Goal: Task Accomplishment & Management: Manage account settings

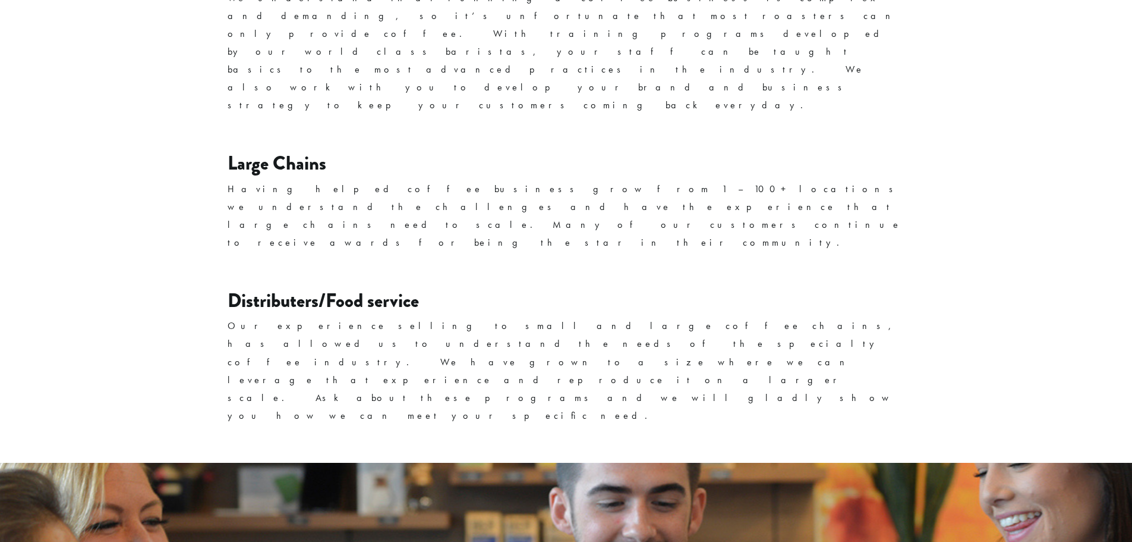
scroll to position [1978, 0]
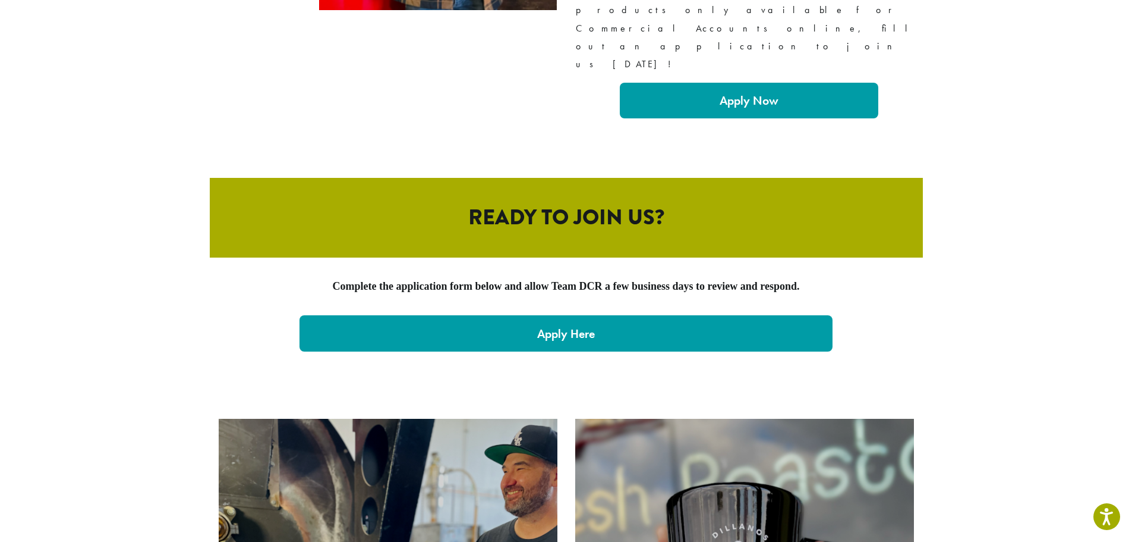
scroll to position [2504, 0]
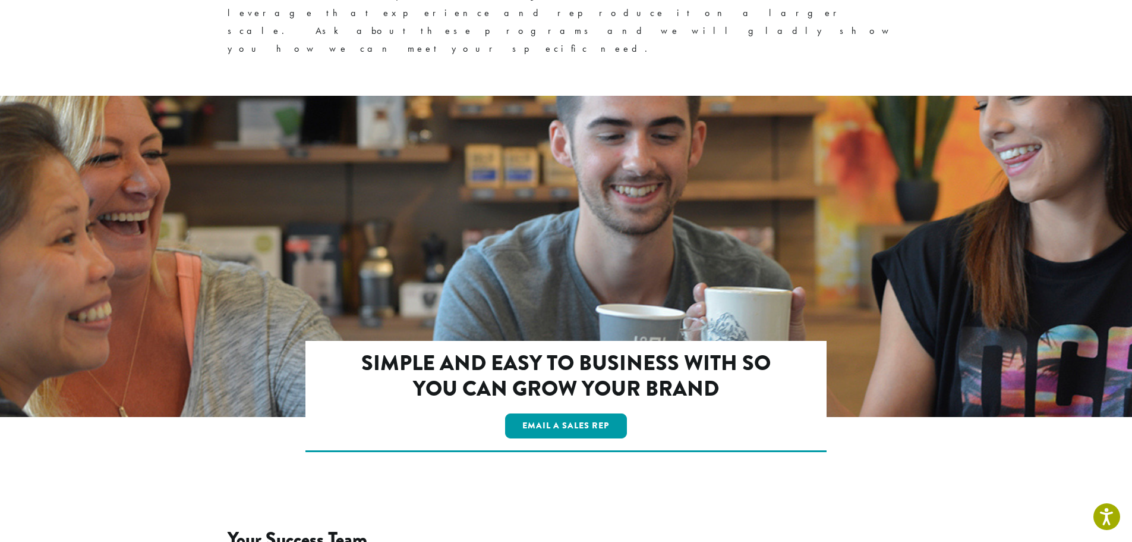
scroll to position [1978, 0]
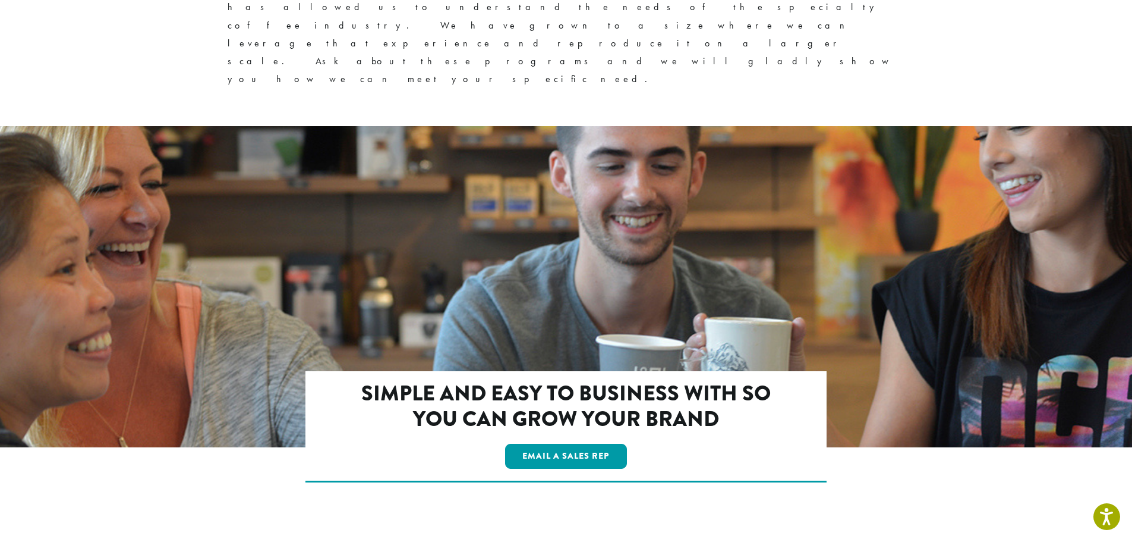
scroll to position [1978, 0]
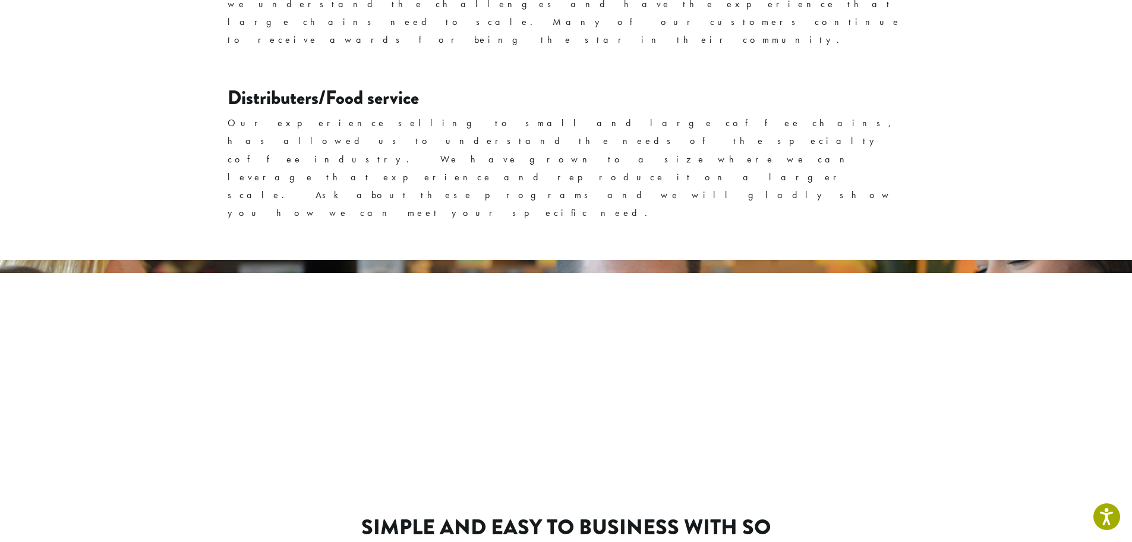
scroll to position [1978, 0]
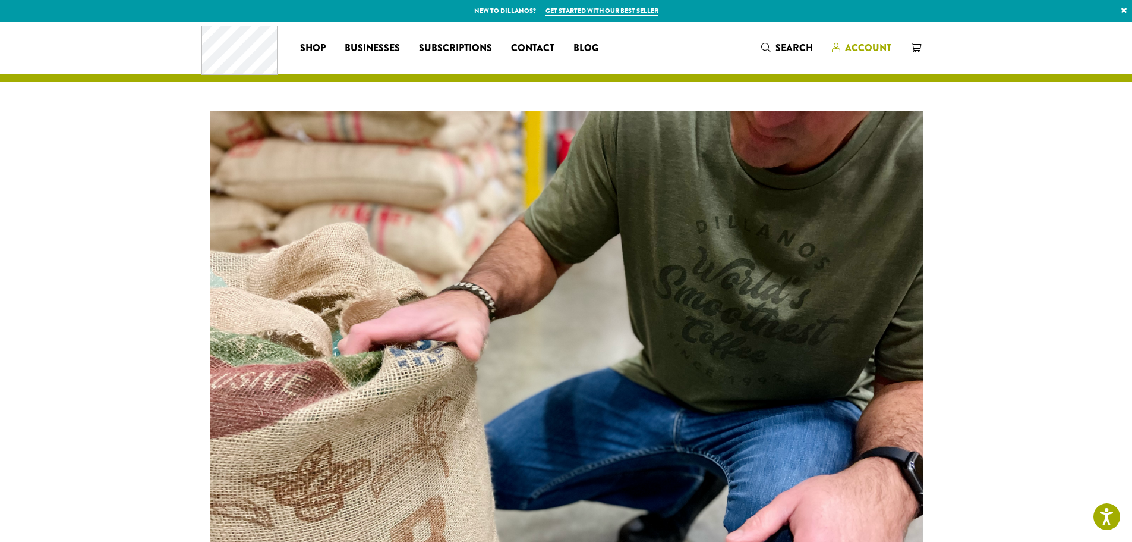
click at [861, 51] on span "Account" at bounding box center [868, 48] width 46 height 14
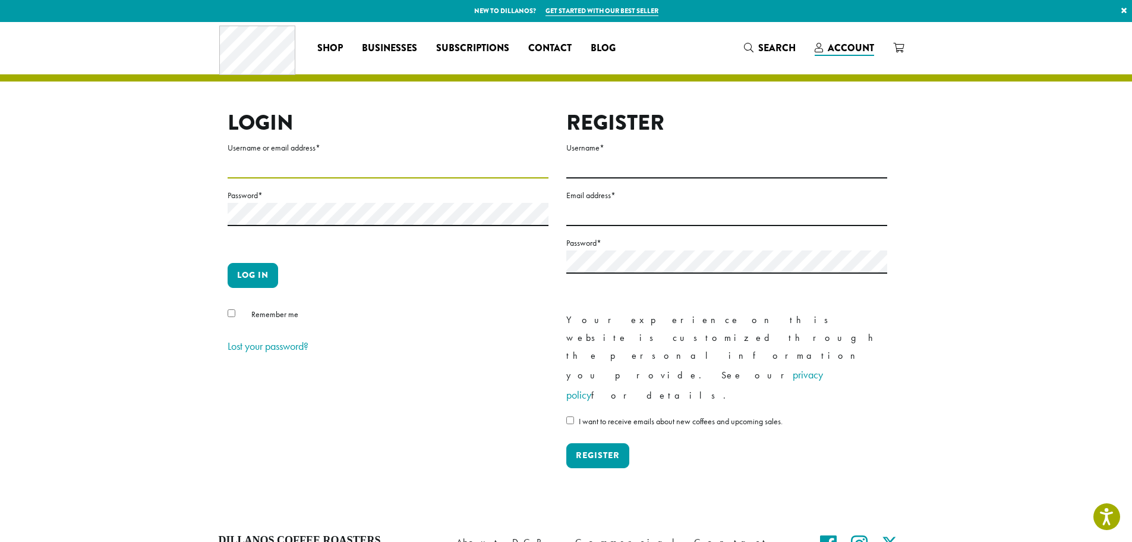
click at [323, 165] on input "Username or email address *" at bounding box center [388, 166] width 321 height 23
type input "**********"
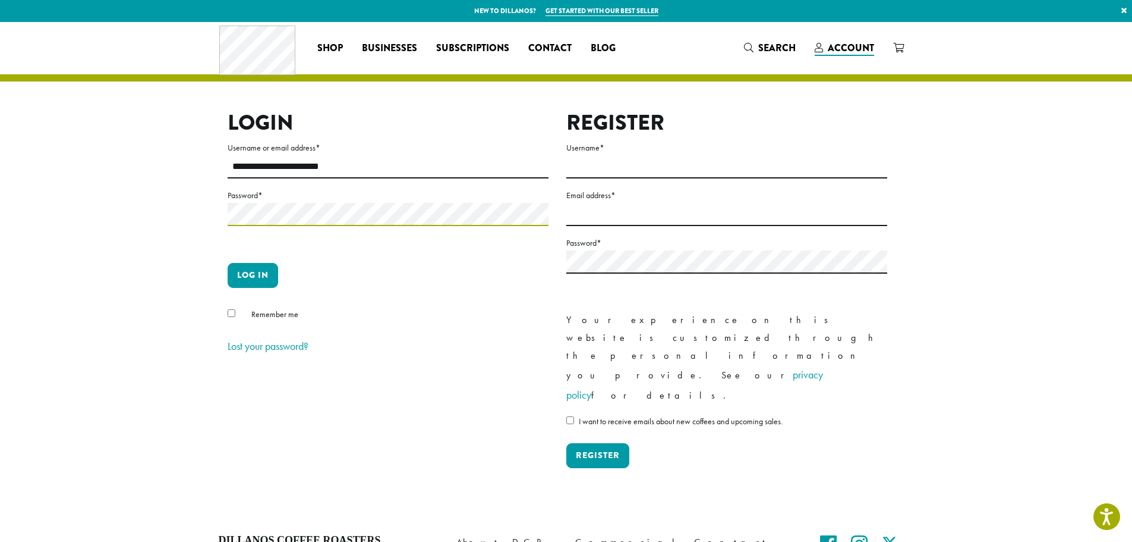
click at [300, 232] on p "Password *" at bounding box center [388, 220] width 321 height 65
click at [241, 276] on button "Log in" at bounding box center [253, 275] width 51 height 25
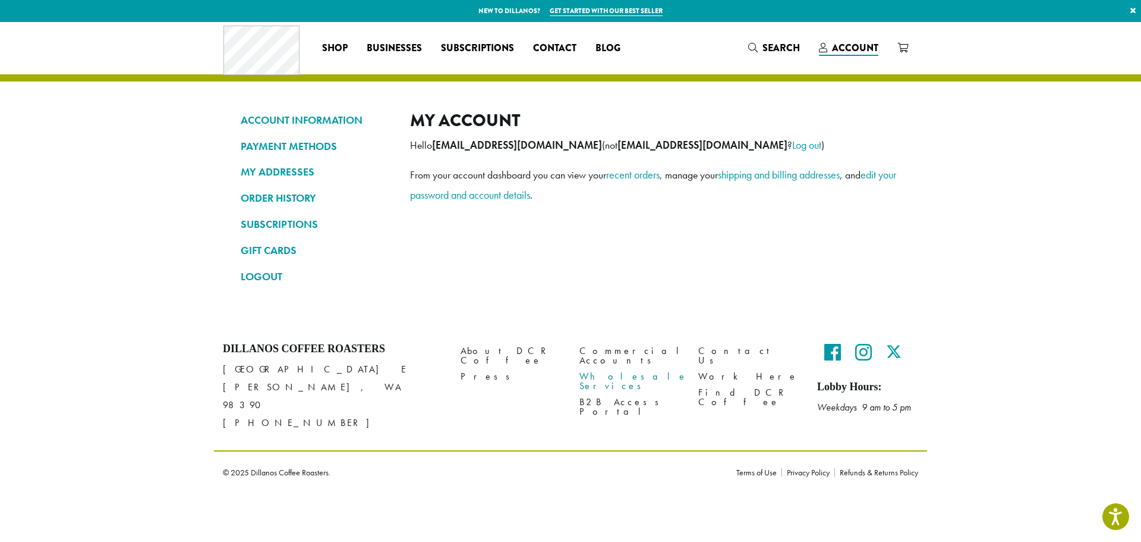
click at [615, 369] on link "Wholesale Services" at bounding box center [630, 382] width 101 height 26
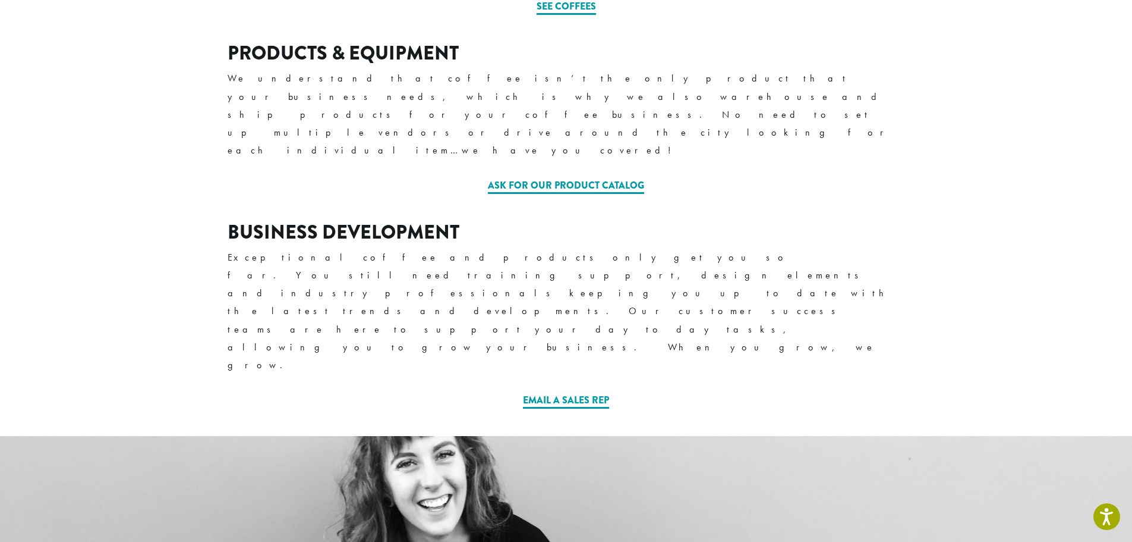
scroll to position [892, 0]
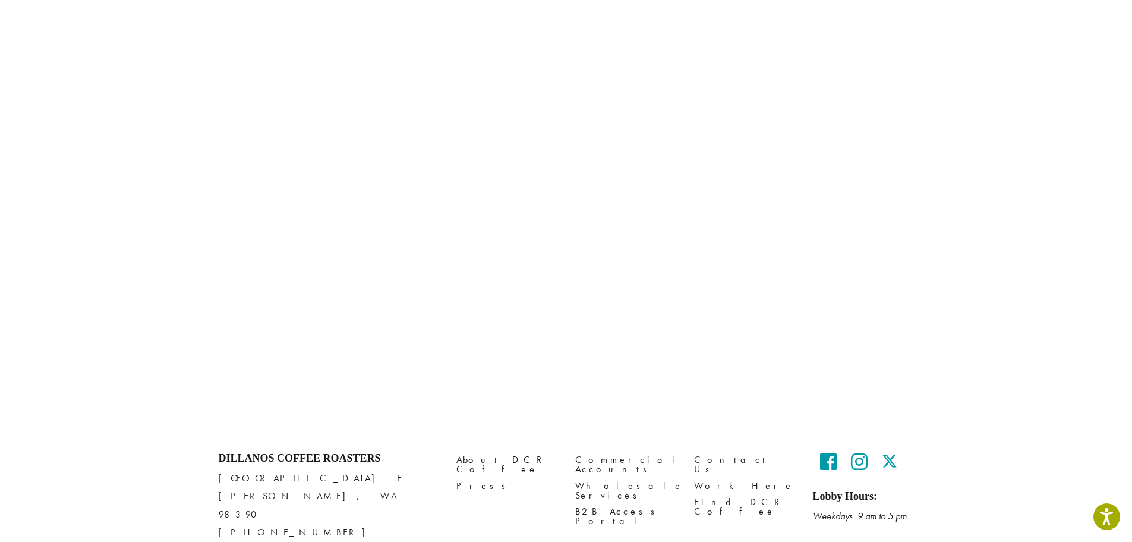
scroll to position [740, 0]
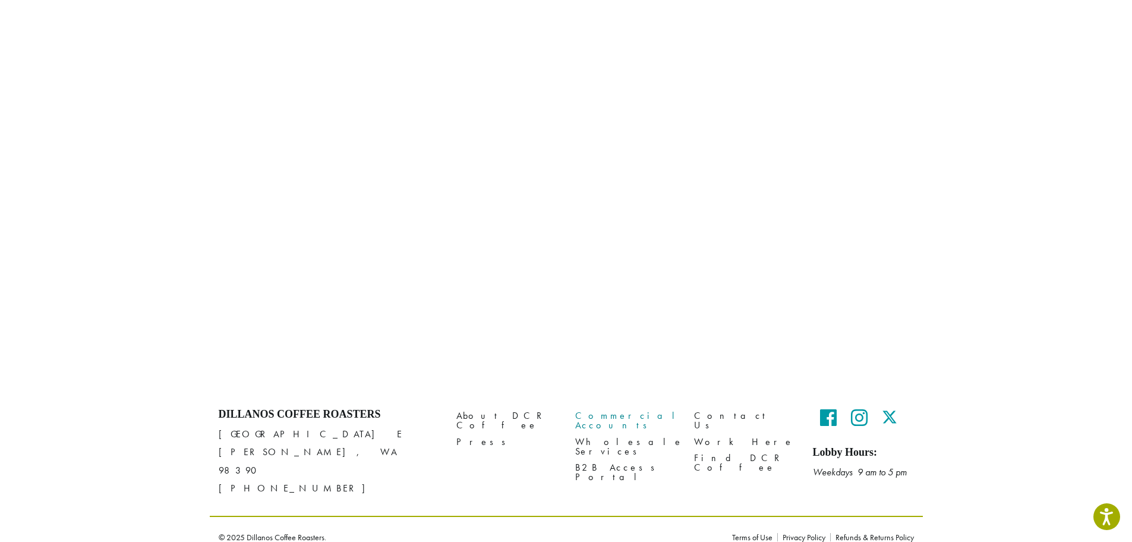
click at [623, 415] on link "Commercial Accounts" at bounding box center [625, 421] width 101 height 26
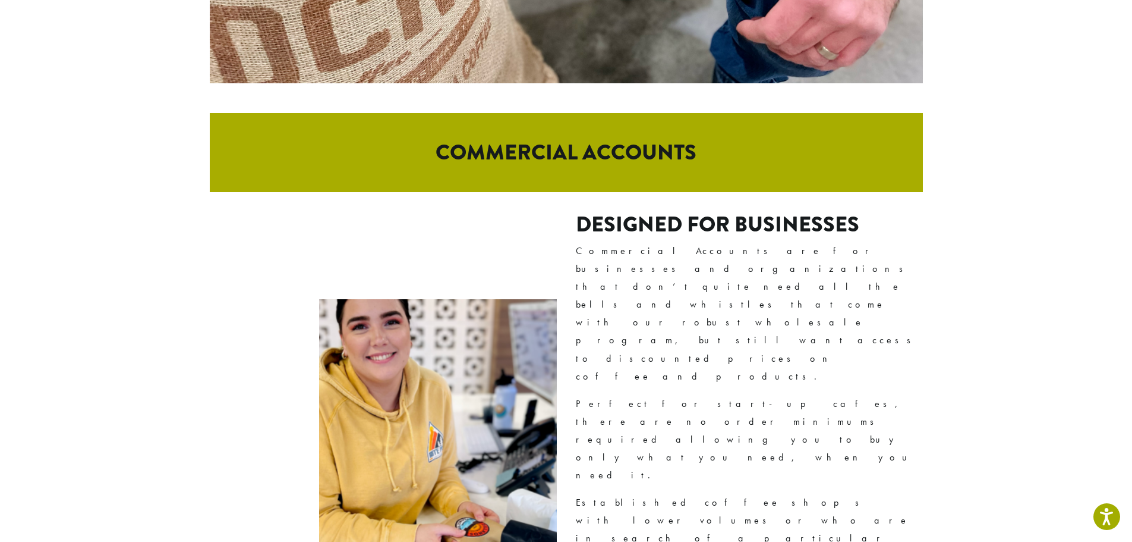
scroll to position [594, 0]
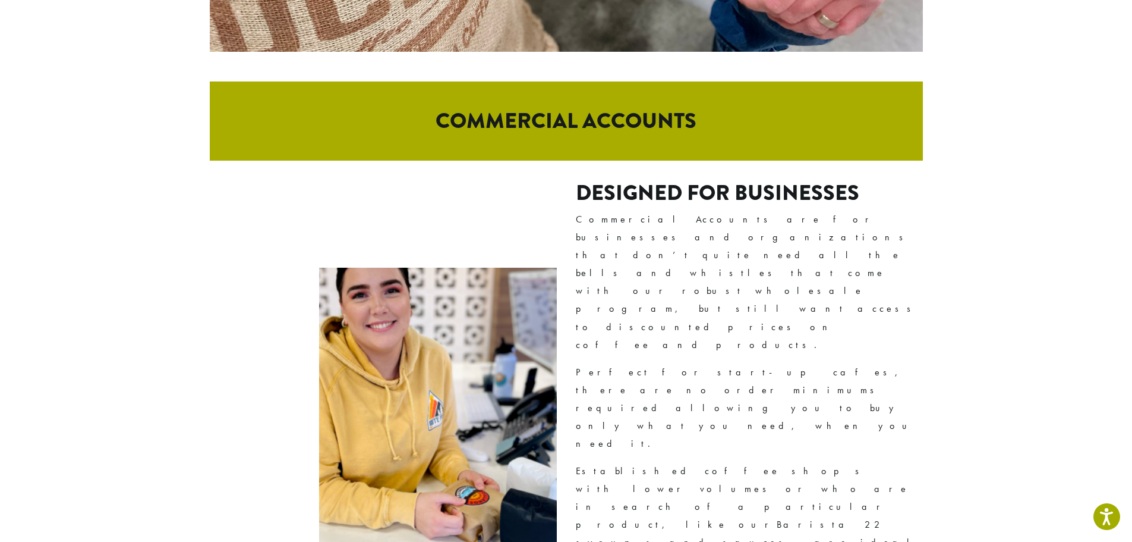
click at [619, 119] on h2 "COMMERCIAL ACCOUNTS" at bounding box center [566, 120] width 713 height 79
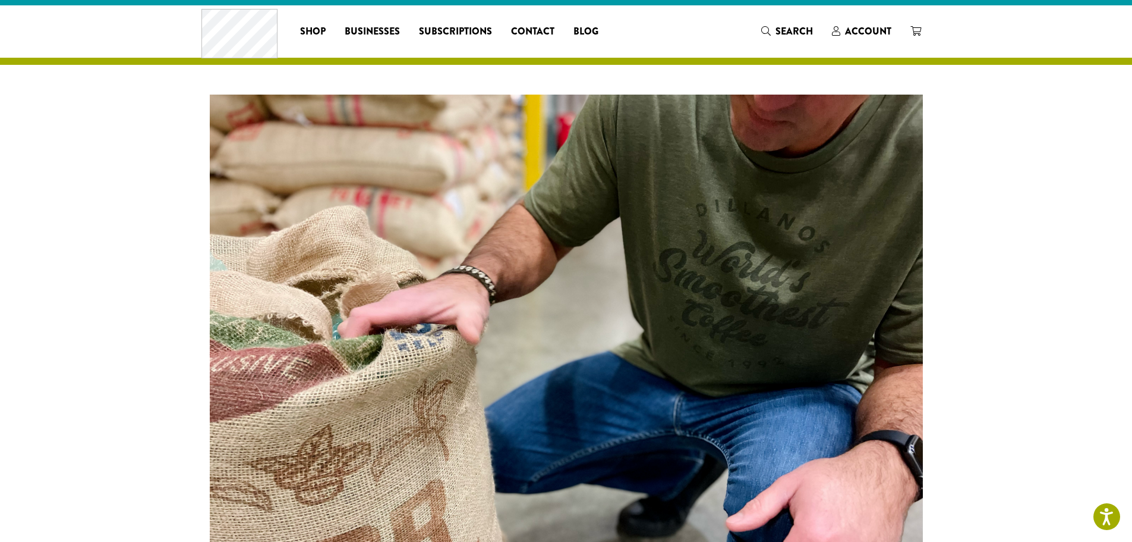
scroll to position [0, 0]
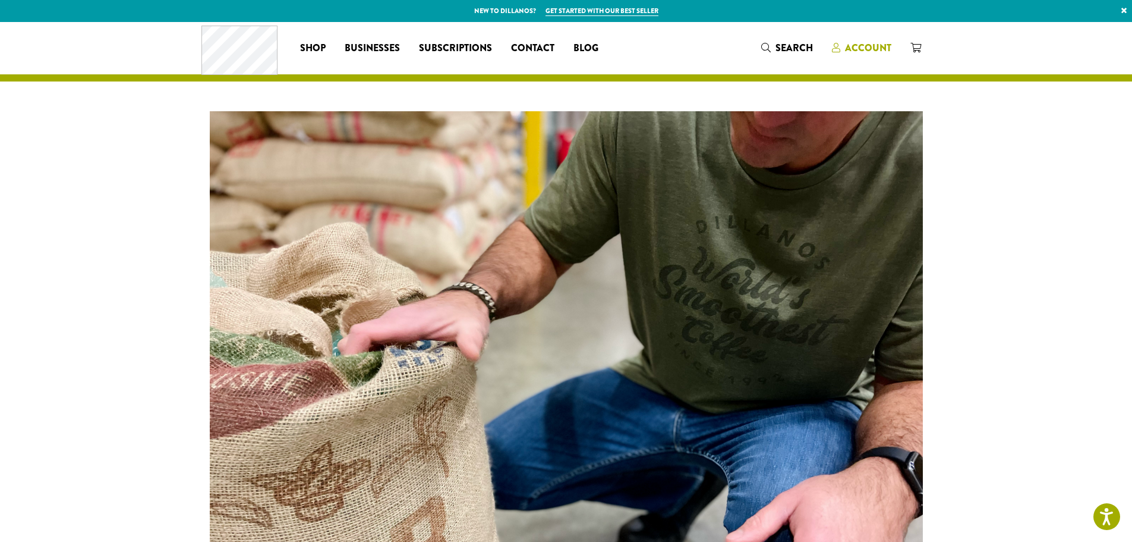
click at [856, 51] on span "Account" at bounding box center [868, 48] width 46 height 14
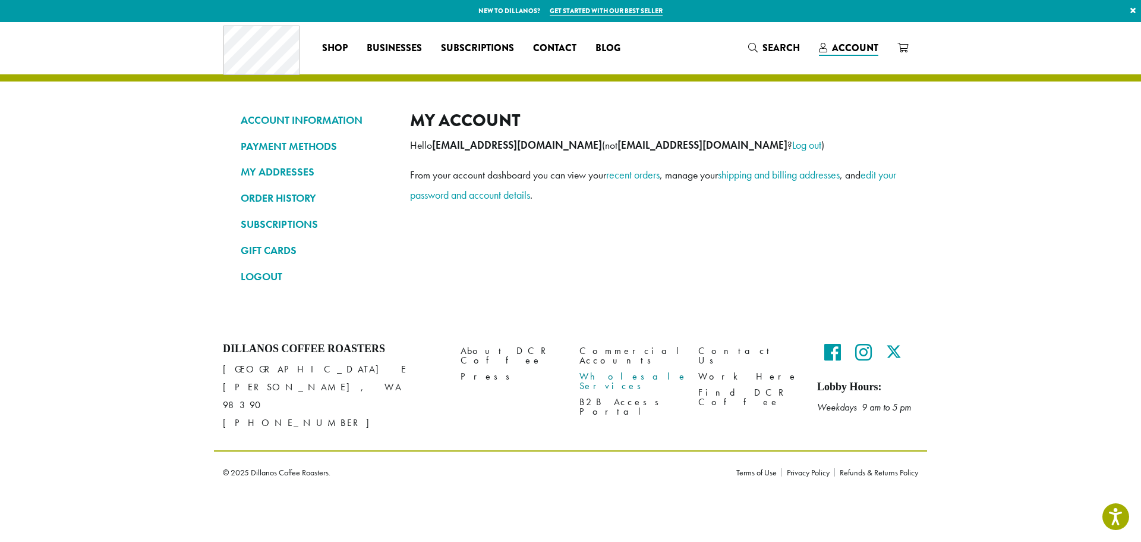
click at [591, 369] on link "Wholesale Services" at bounding box center [630, 382] width 101 height 26
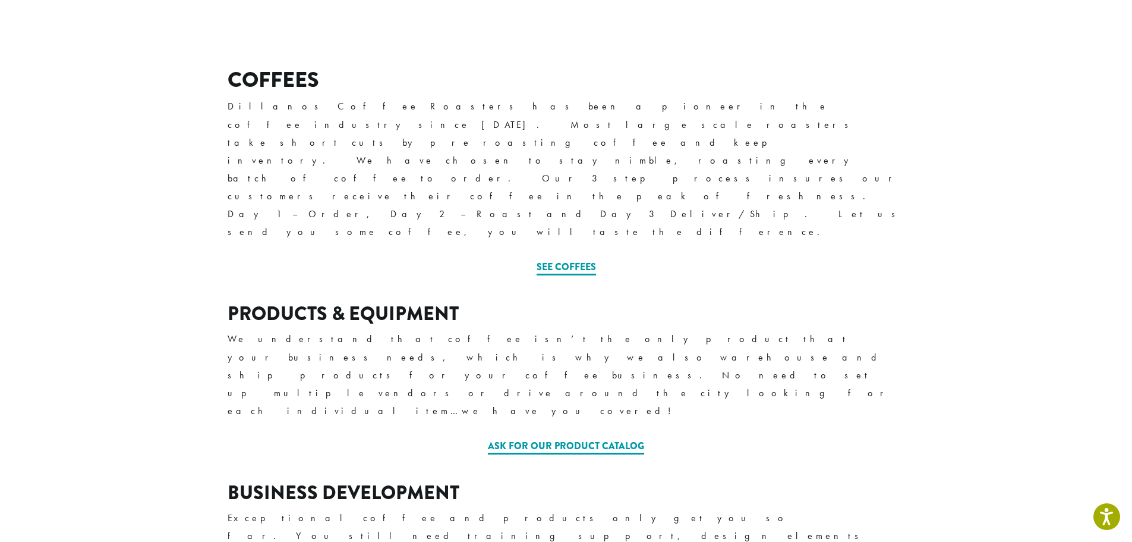
scroll to position [416, 0]
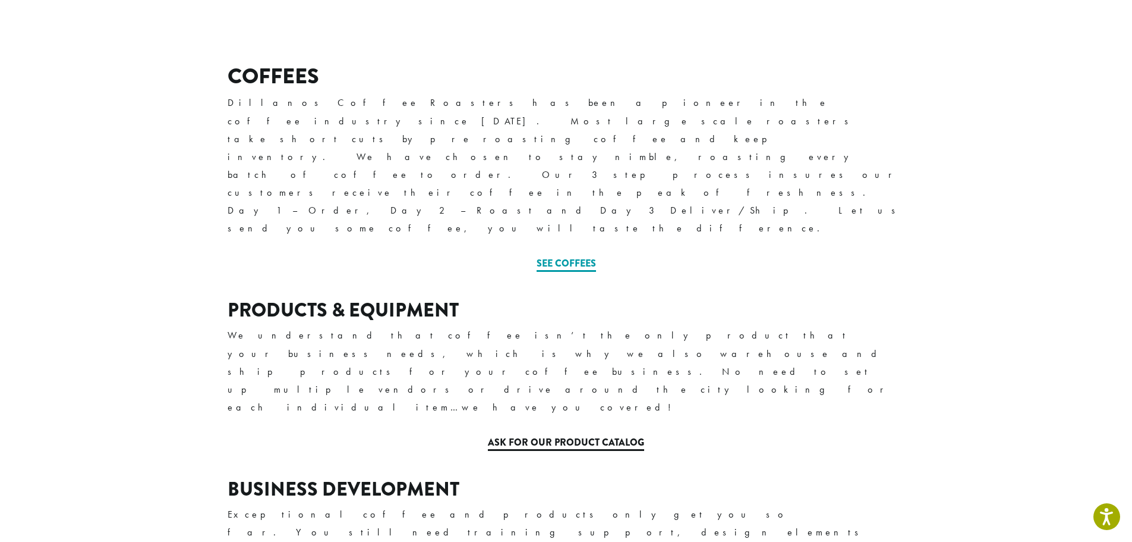
click at [493, 435] on link "Ask for our Product Catalog" at bounding box center [566, 442] width 156 height 15
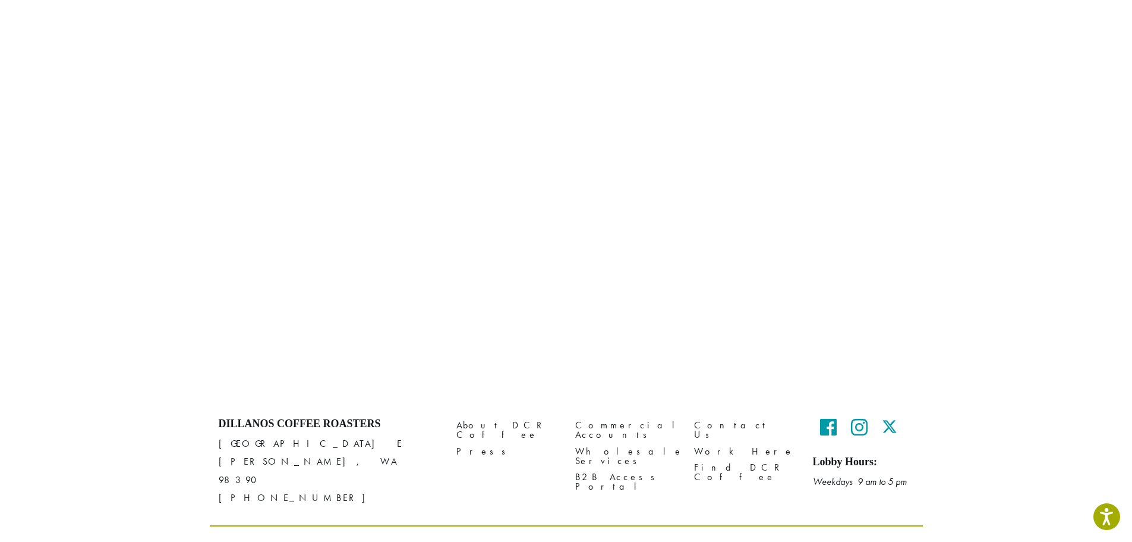
scroll to position [740, 0]
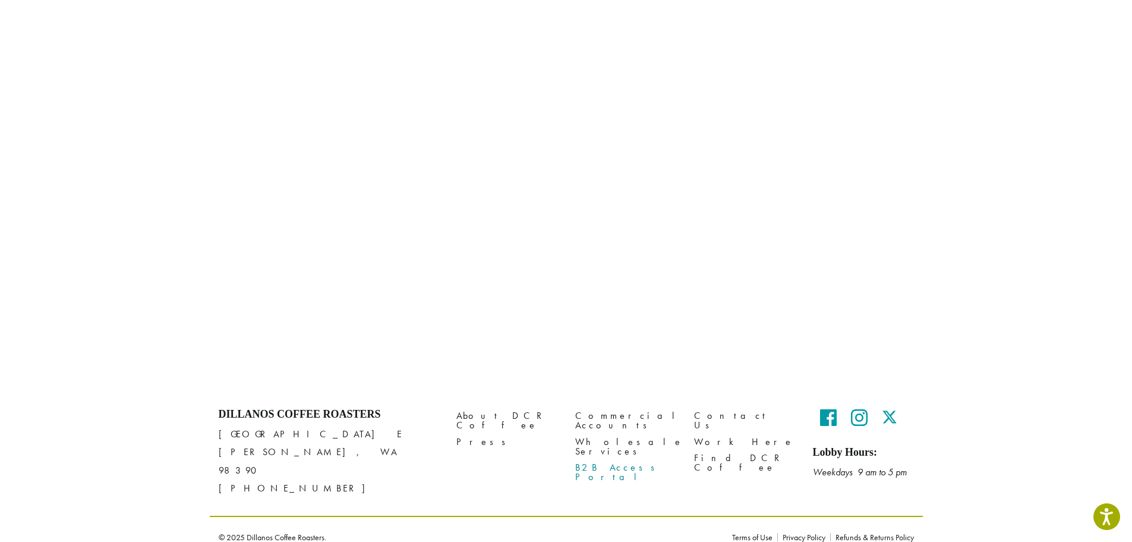
click at [588, 459] on link "B2B Access Portal" at bounding box center [625, 472] width 101 height 26
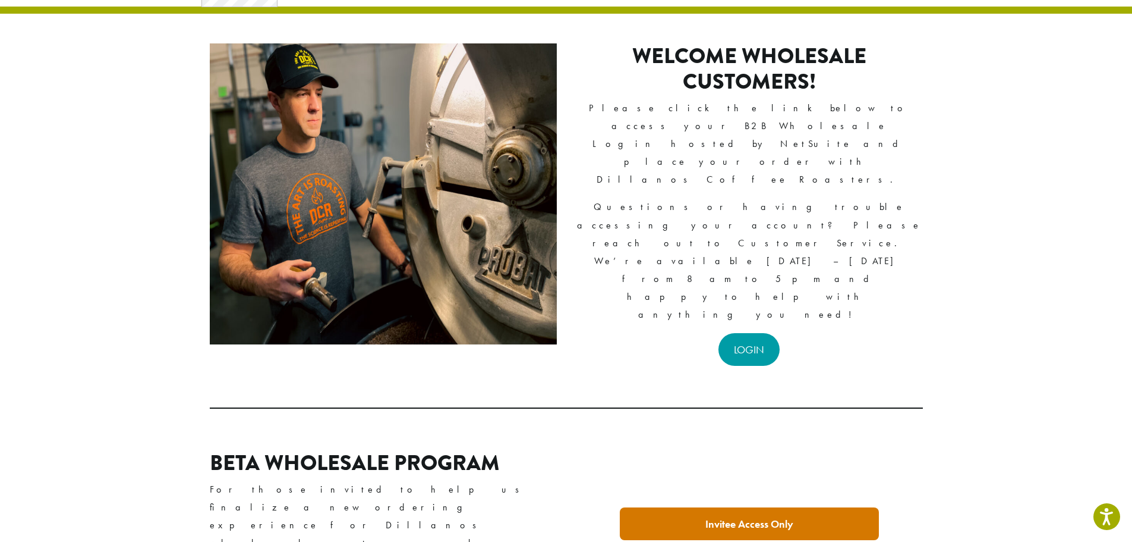
scroll to position [59, 0]
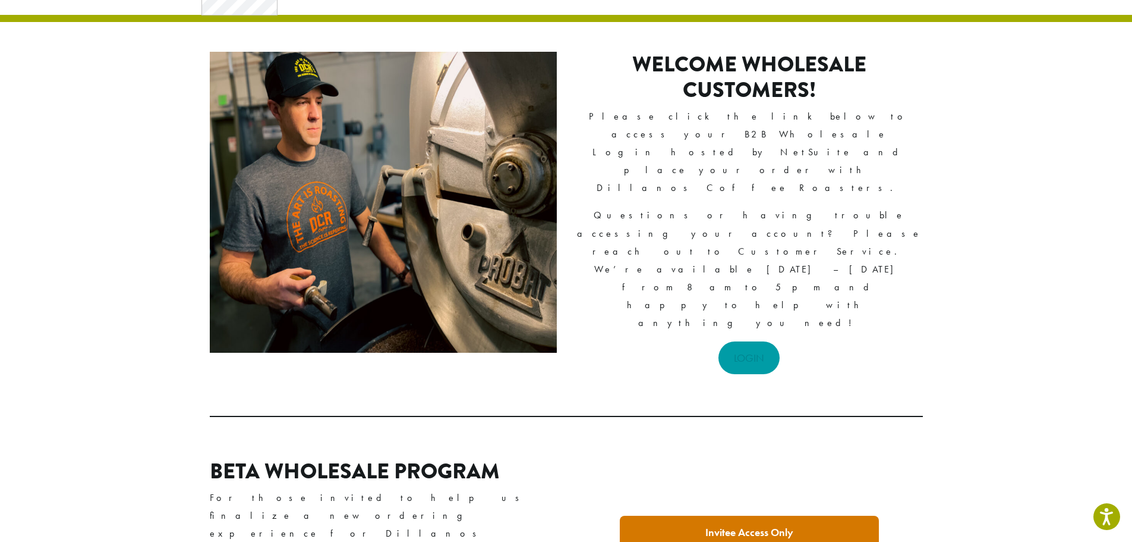
click at [750, 341] on link "LOGIN" at bounding box center [749, 357] width 61 height 33
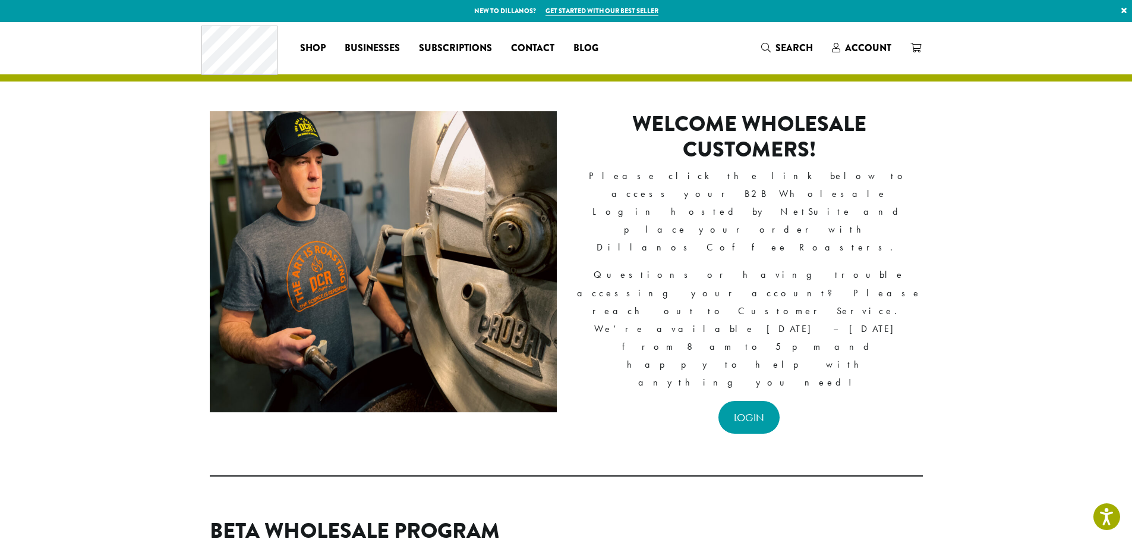
click at [886, 79] on header "Coffee All Coffees Best Sellers Blends Single Origins Dillanos Limited Organic …" at bounding box center [566, 51] width 1132 height 59
click at [1125, 9] on link "×" at bounding box center [1124, 10] width 16 height 21
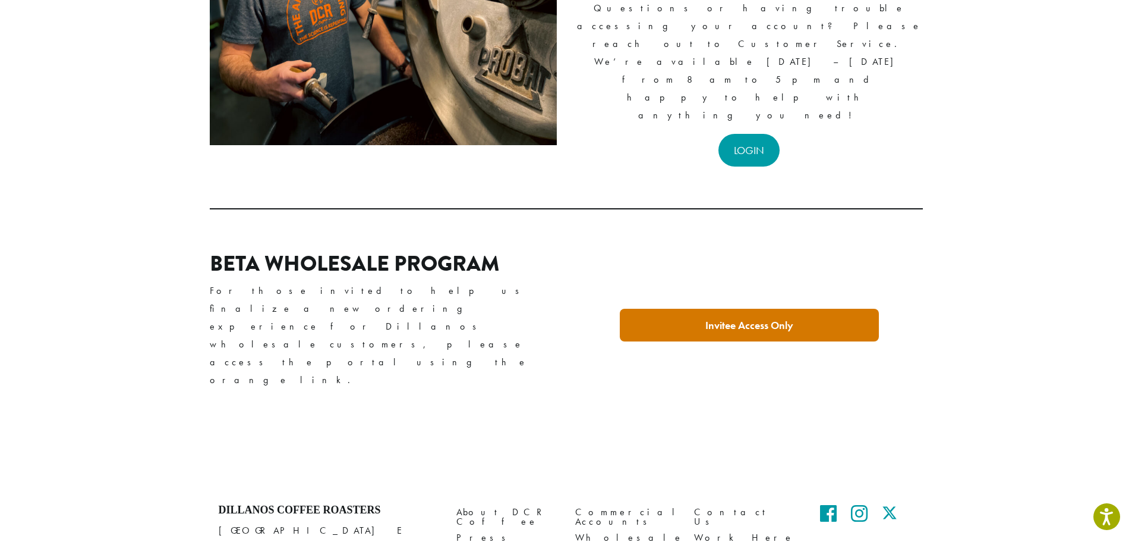
scroll to position [247, 0]
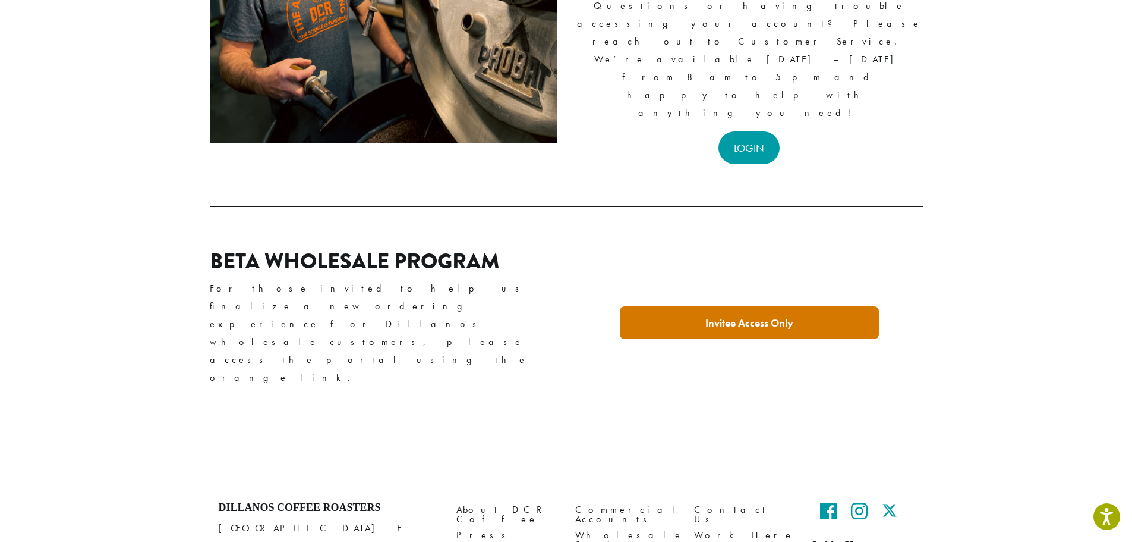
click at [706, 316] on strong "Invitee Access Only" at bounding box center [750, 323] width 88 height 14
